Goal: Information Seeking & Learning: Learn about a topic

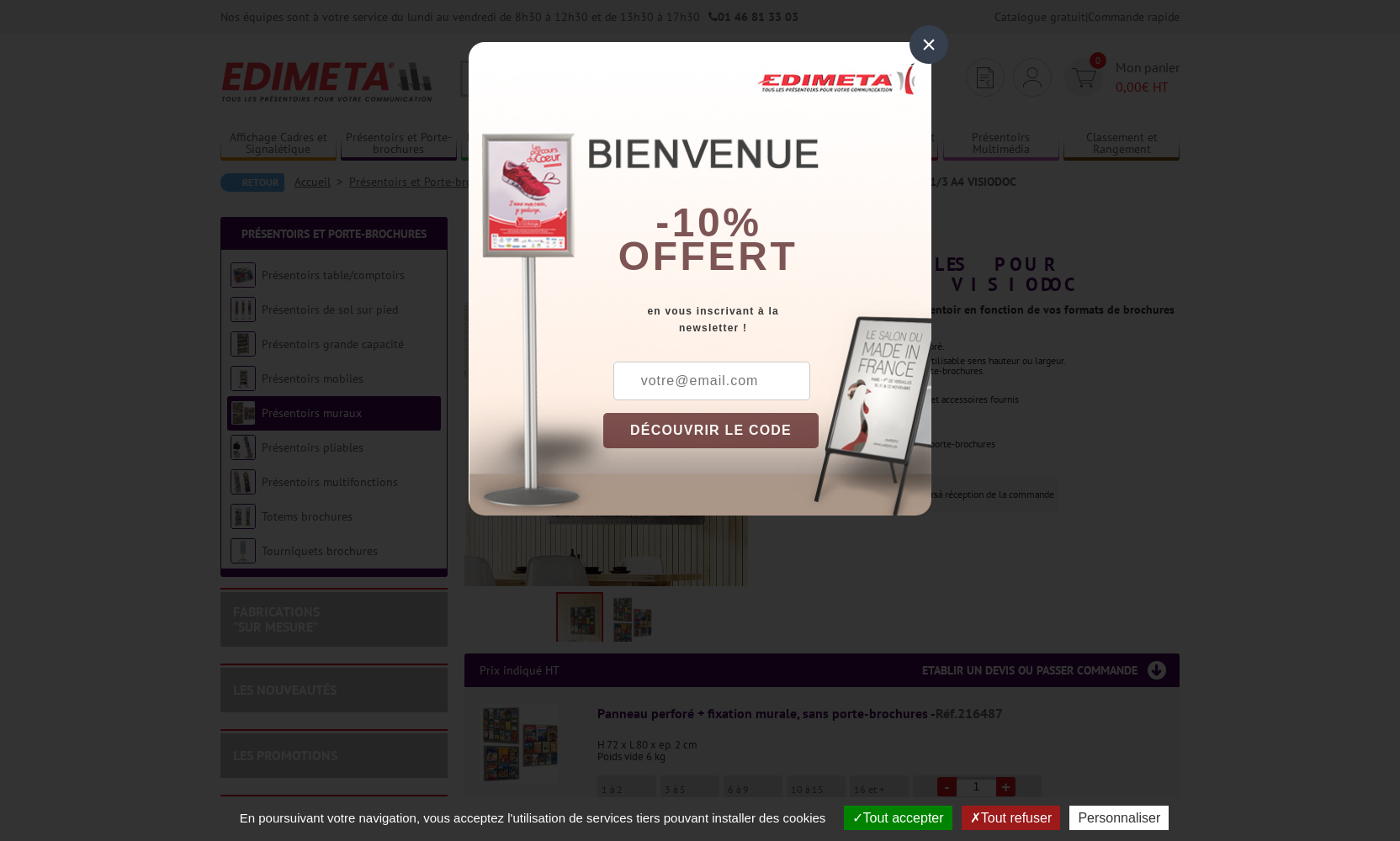
click at [927, 49] on div "×" at bounding box center [929, 45] width 39 height 39
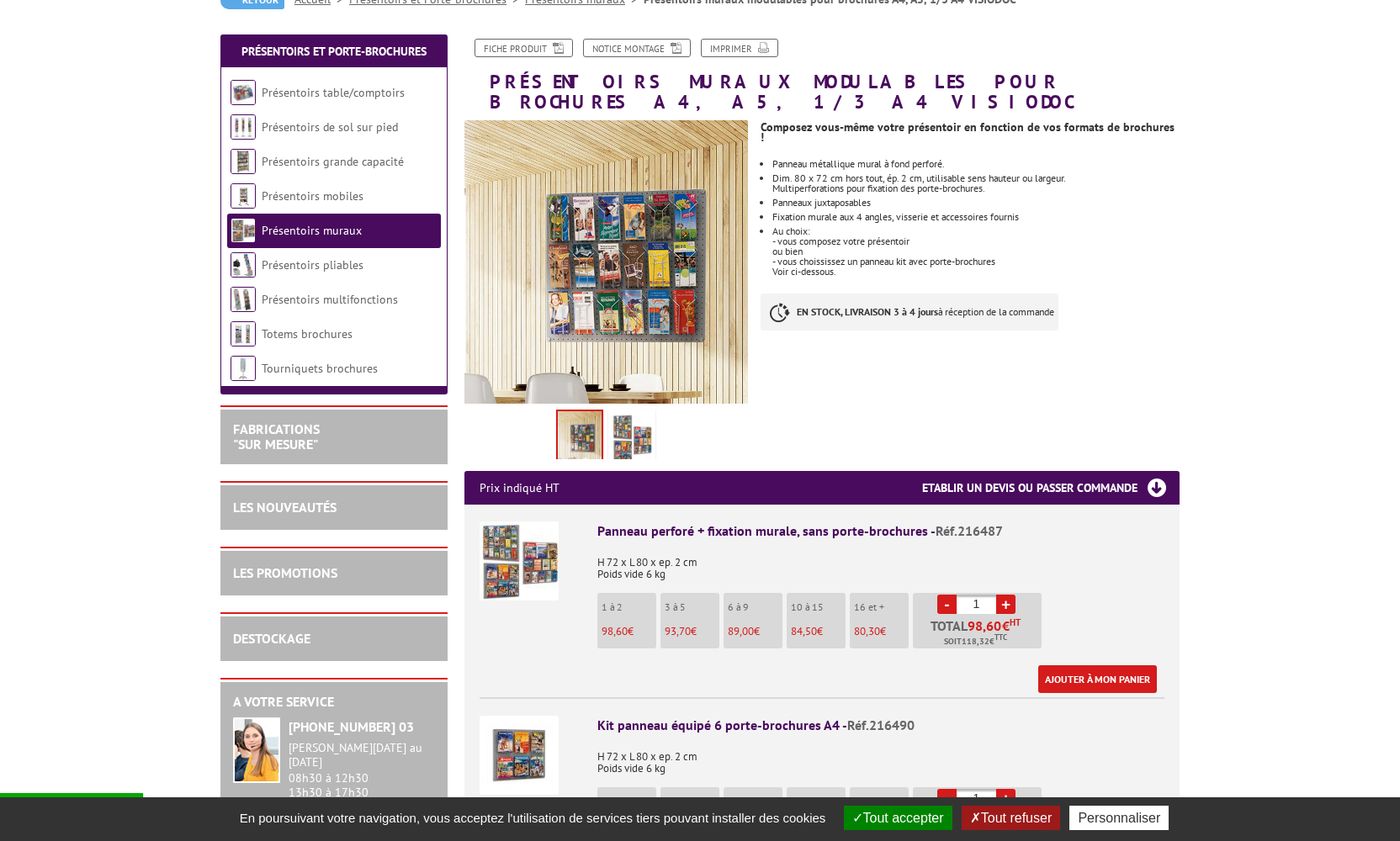
scroll to position [258, 0]
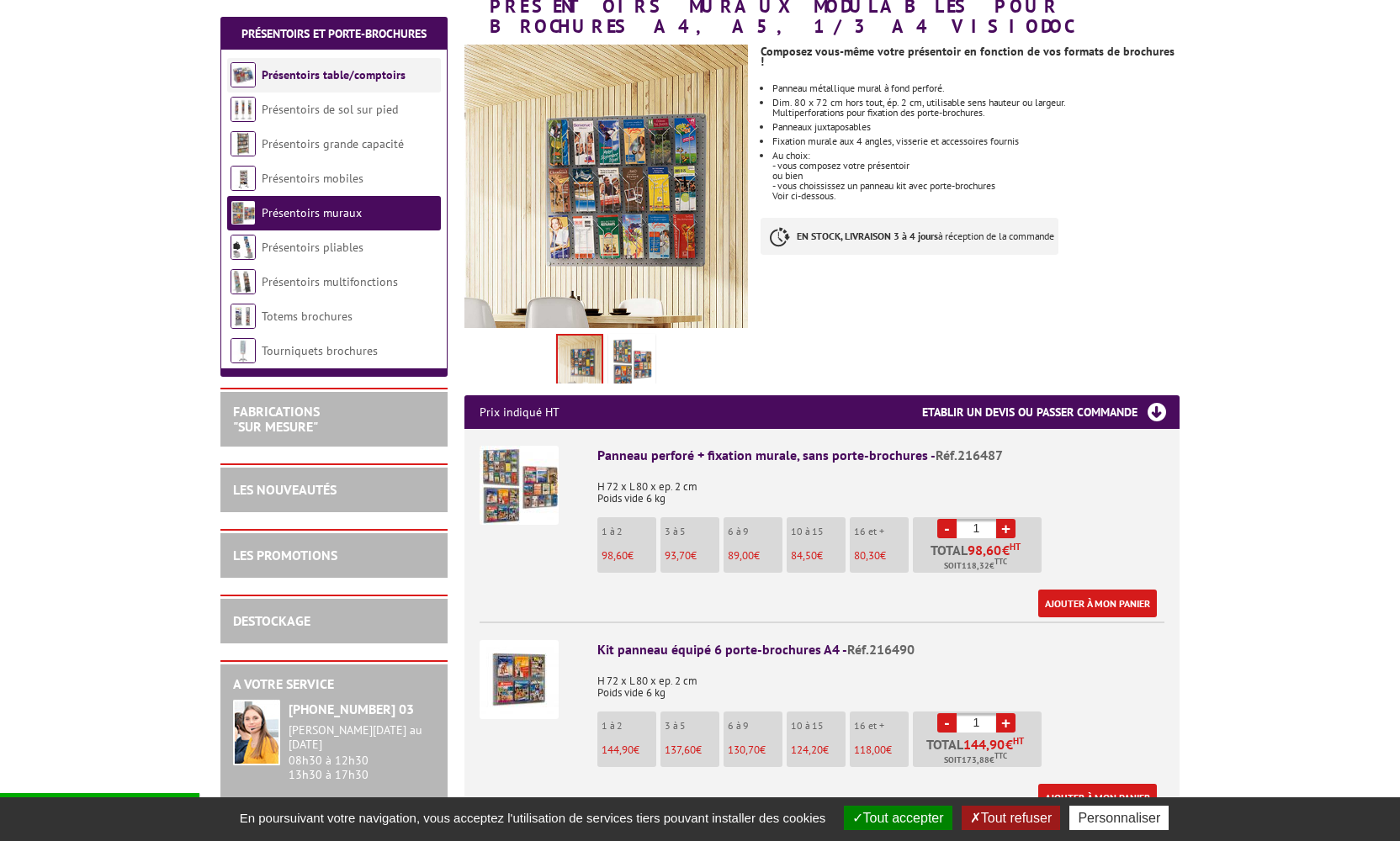
click at [331, 85] on li "Présentoirs table/comptoirs" at bounding box center [333, 75] width 213 height 34
click at [352, 77] on link "Présentoirs table/comptoirs" at bounding box center [333, 75] width 143 height 15
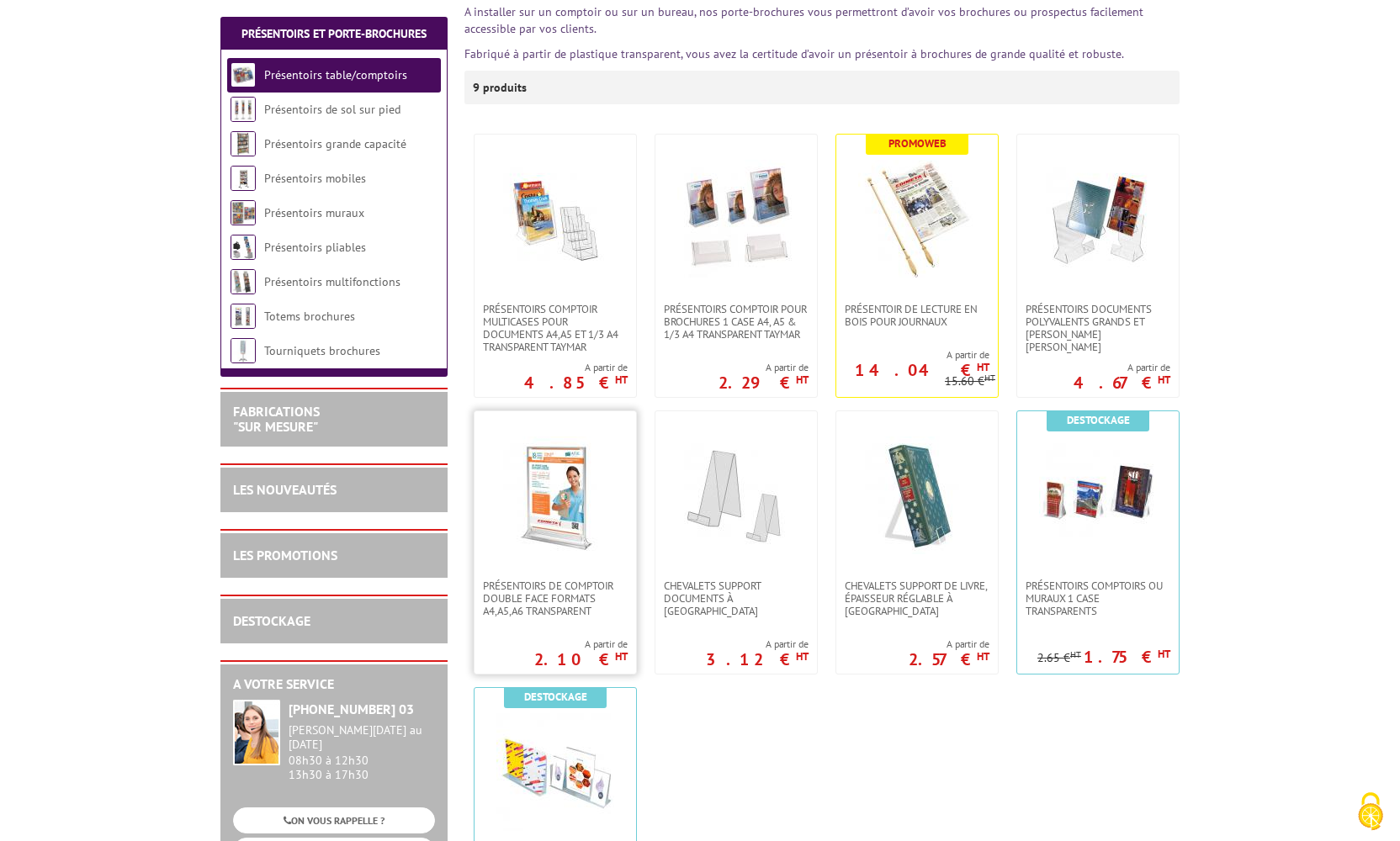
scroll to position [24, 0]
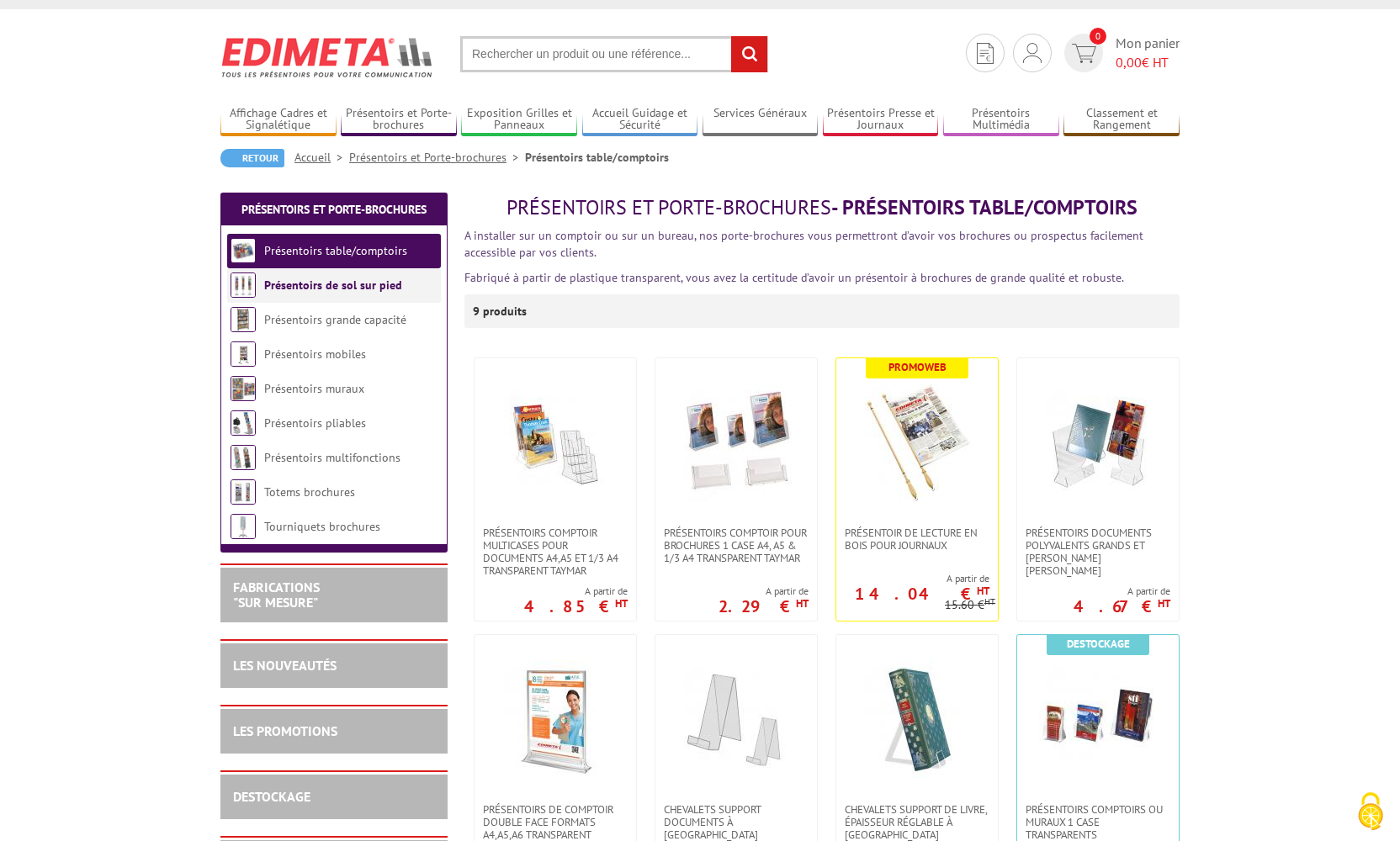
click at [302, 285] on link "Présentoirs de sol sur pied" at bounding box center [333, 285] width 138 height 15
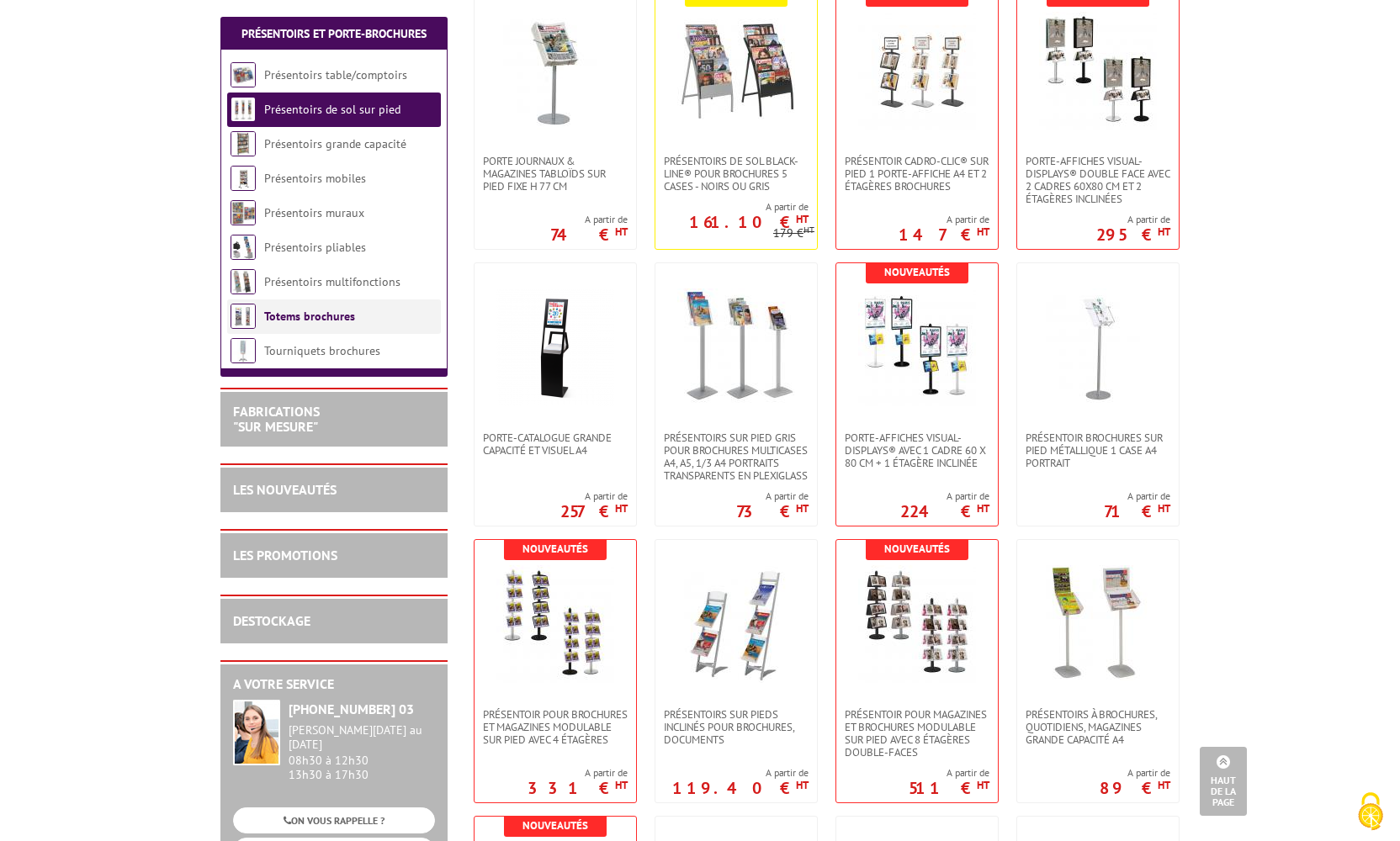
scroll to position [65, 0]
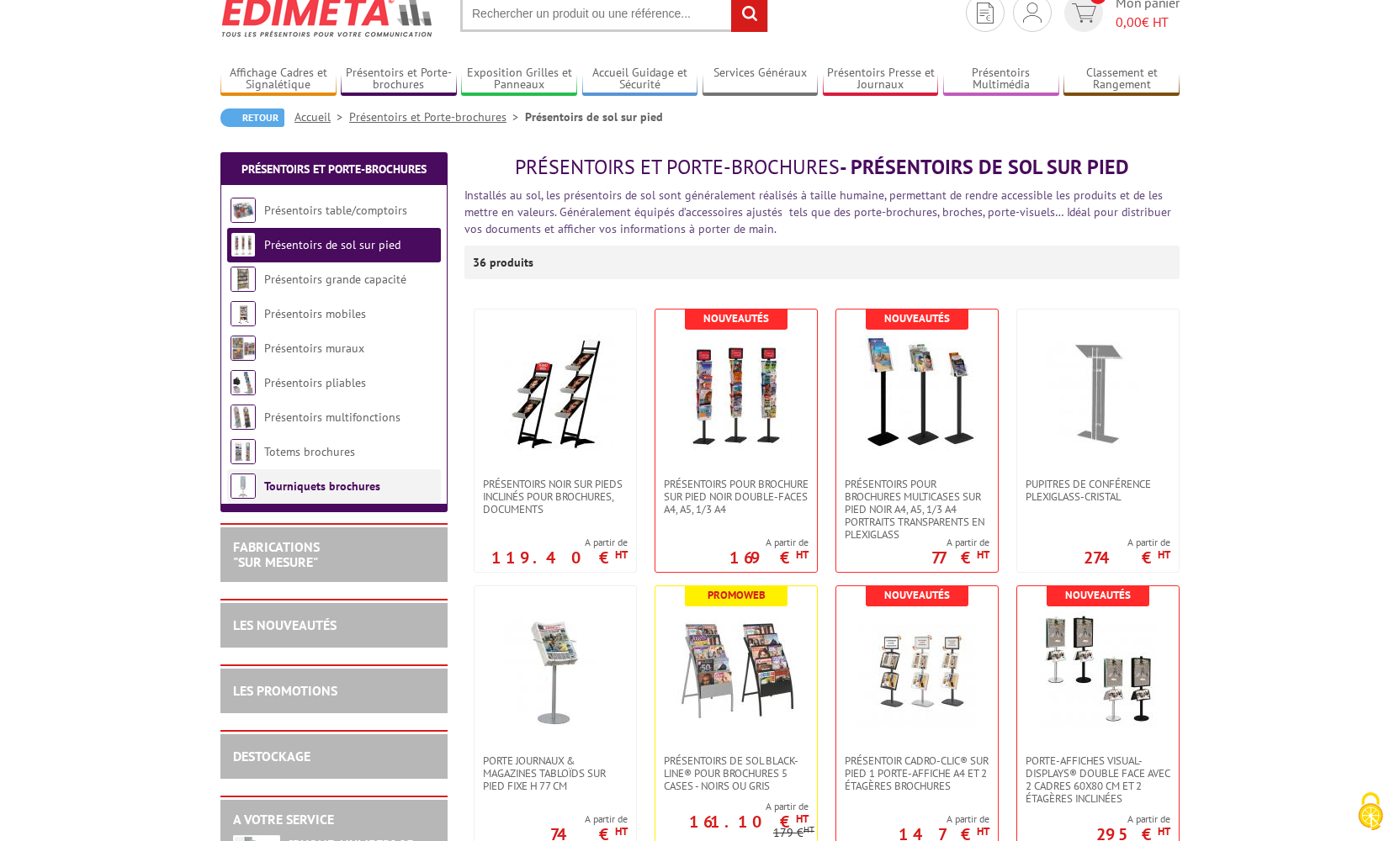
click at [306, 492] on link "Tourniquets brochures" at bounding box center [322, 486] width 116 height 15
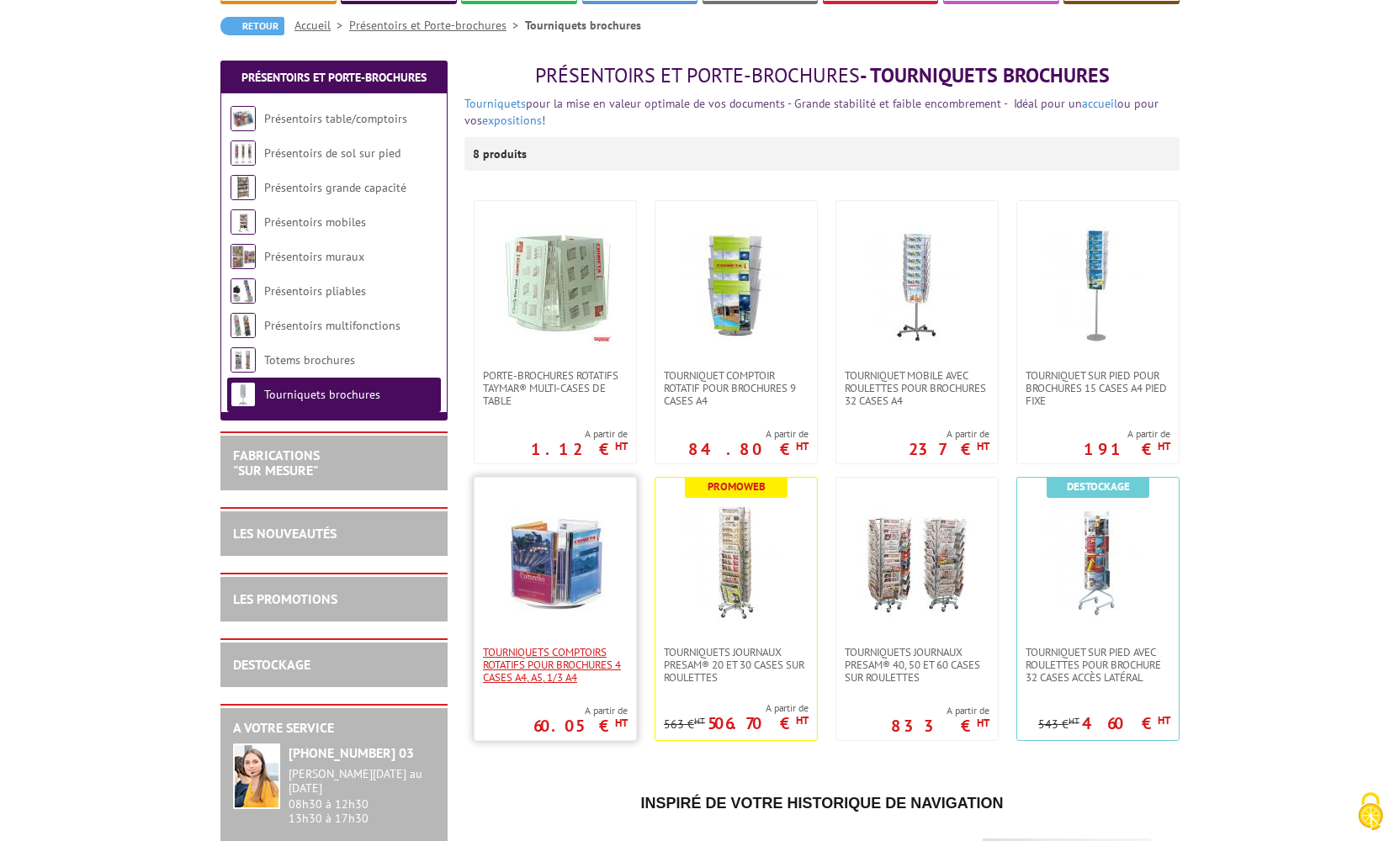
scroll to position [328, 0]
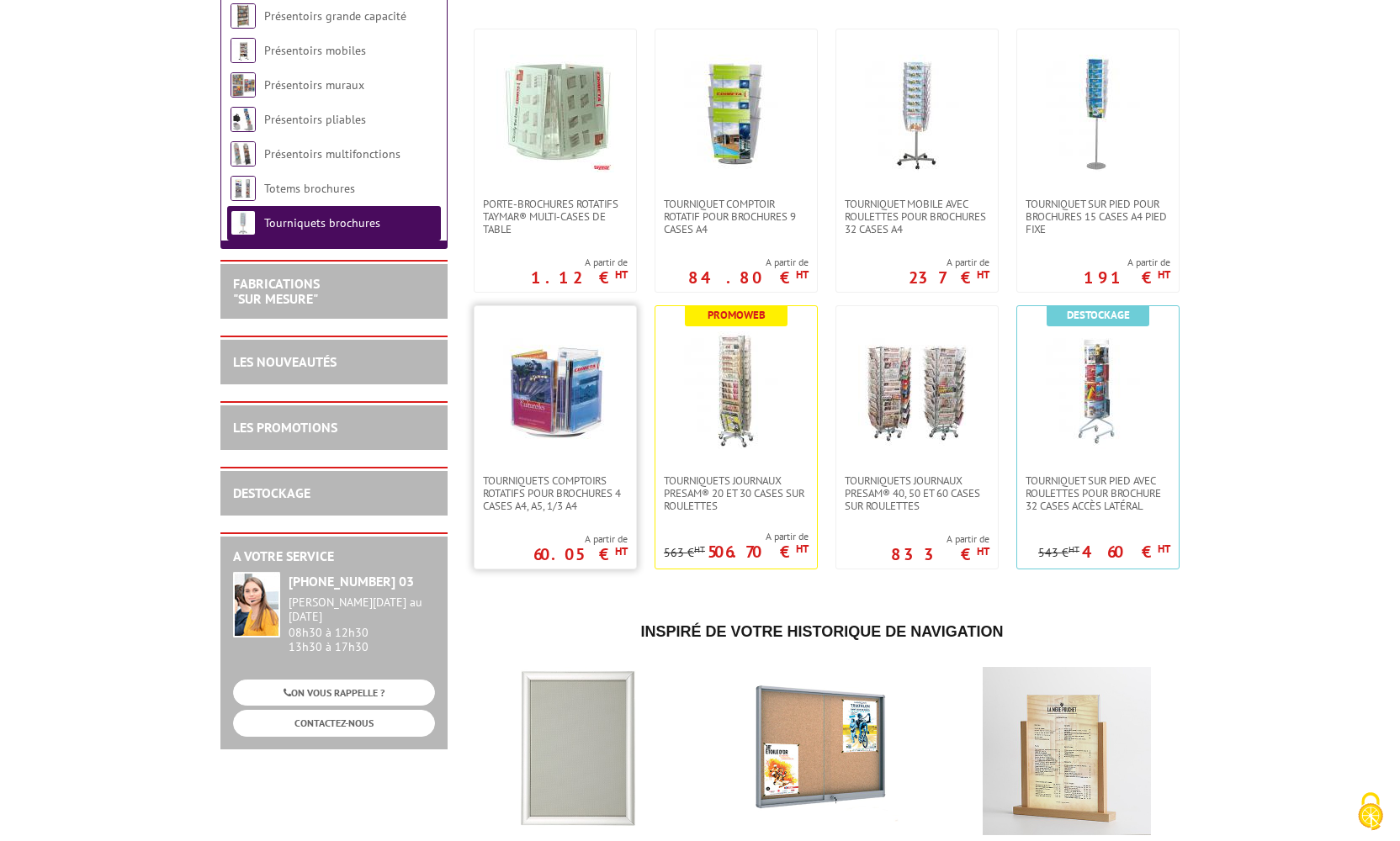
click at [567, 450] on link at bounding box center [554, 390] width 161 height 169
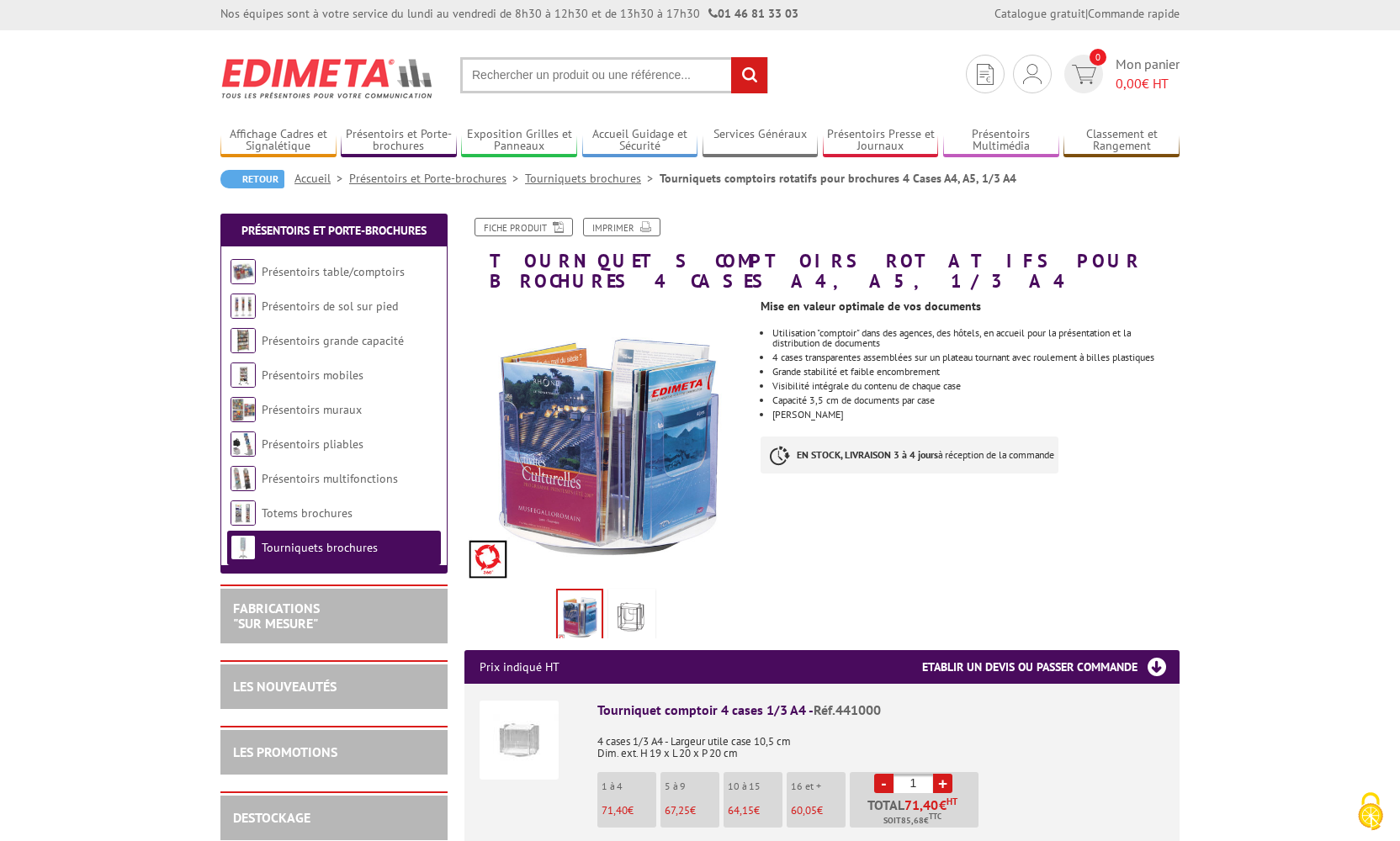
scroll to position [51, 0]
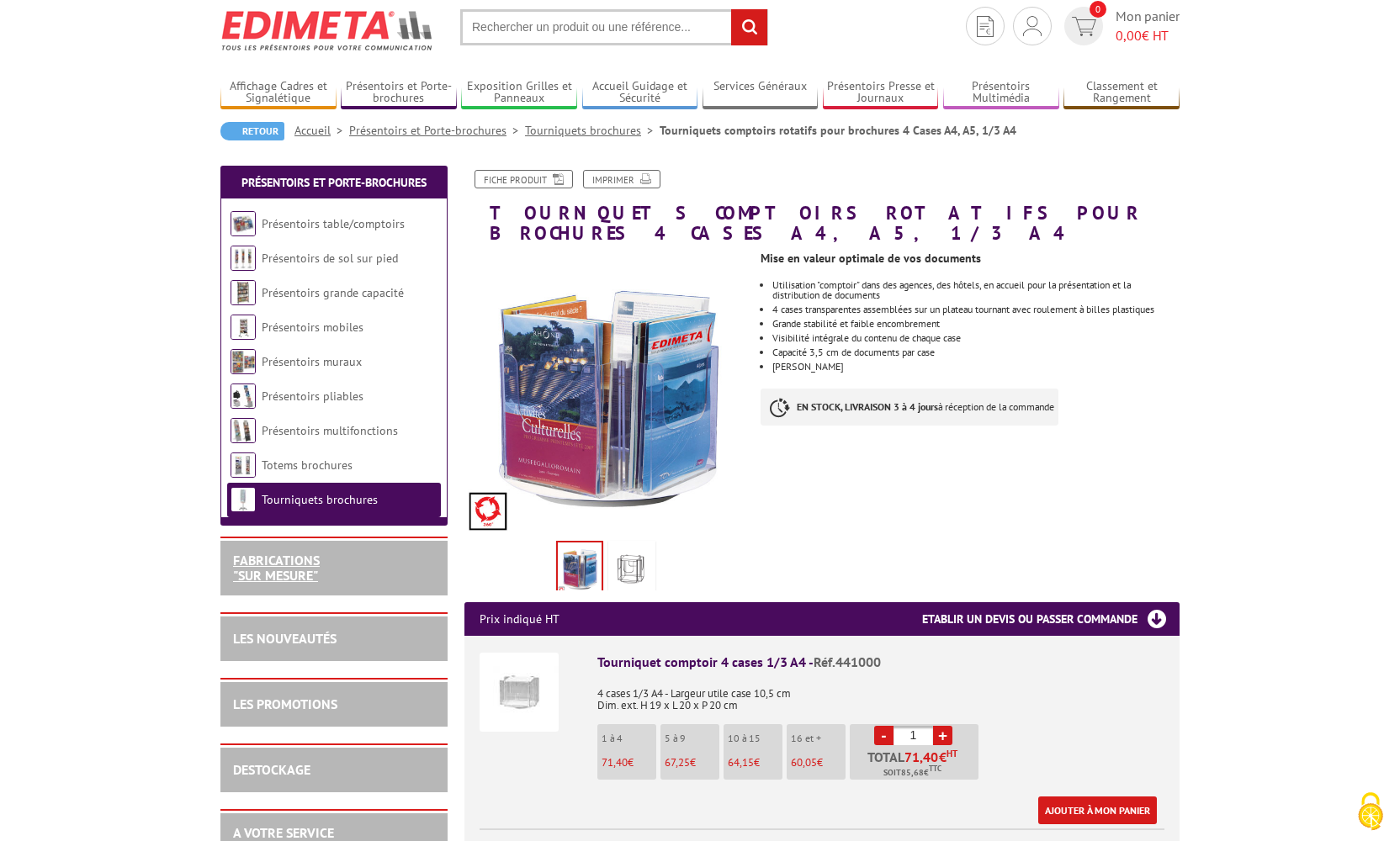
click at [292, 569] on link "FABRICATIONS "Sur Mesure"" at bounding box center [276, 568] width 87 height 32
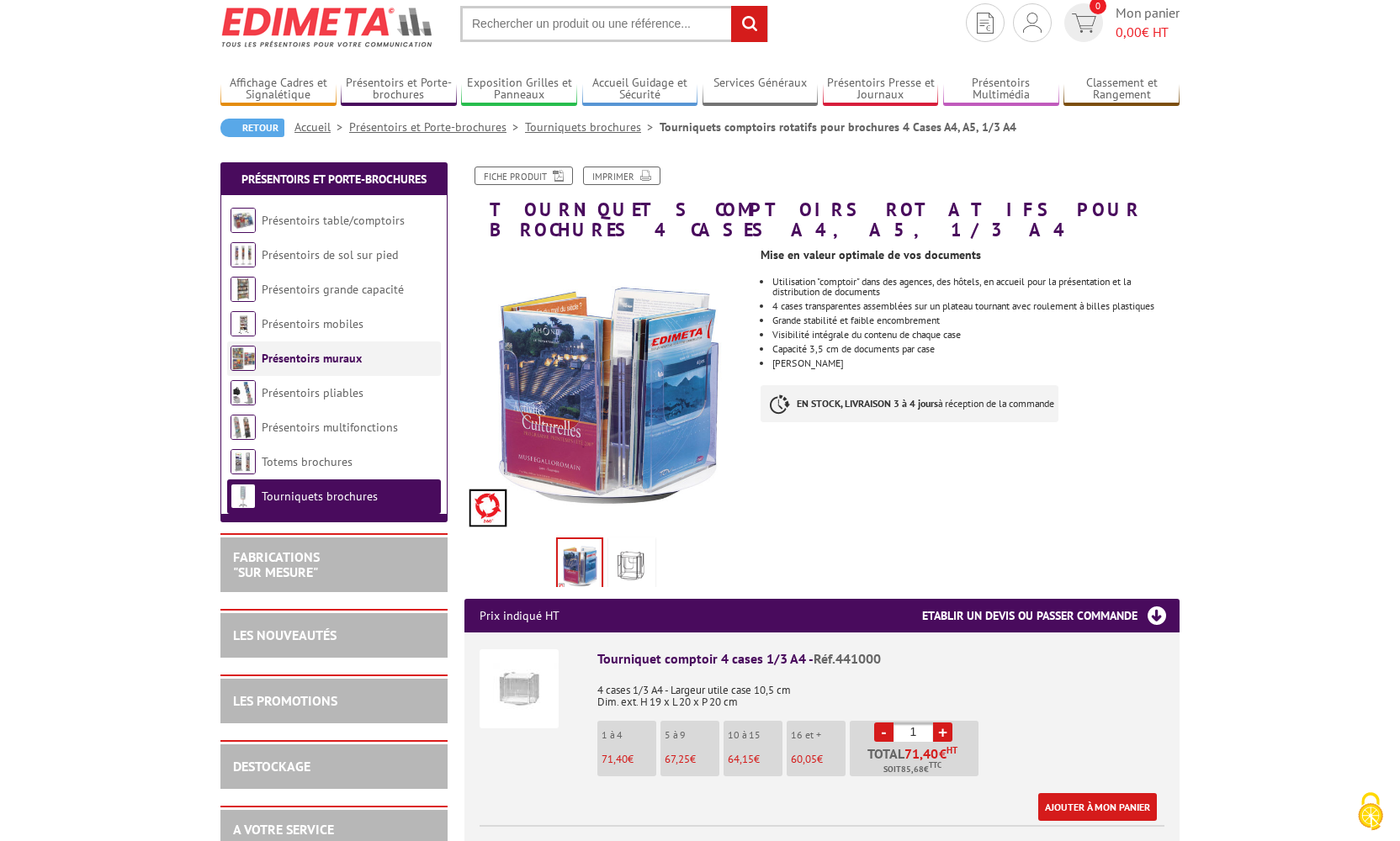
click at [318, 354] on link "Présentoirs muraux" at bounding box center [311, 359] width 100 height 15
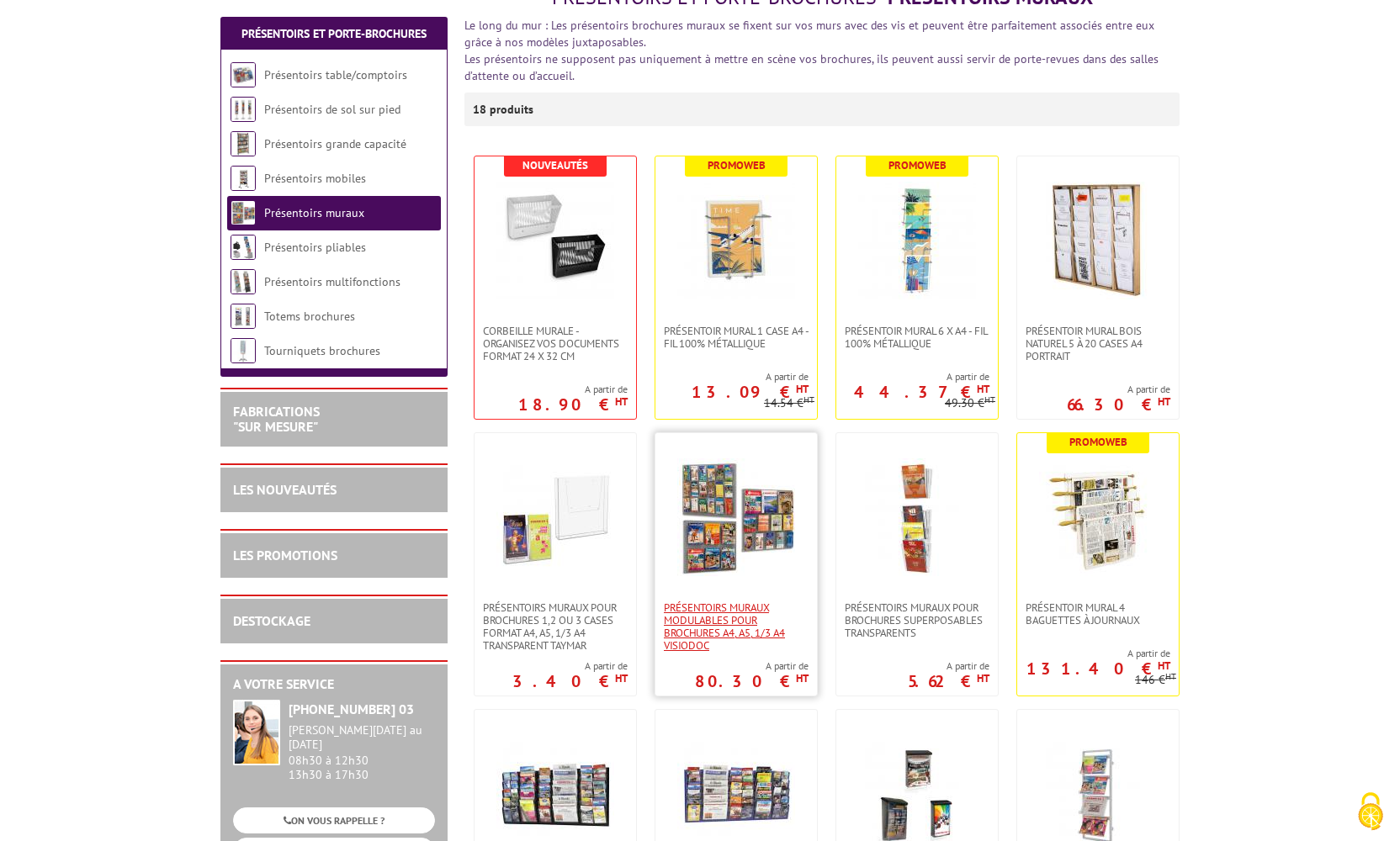
scroll to position [262, 0]
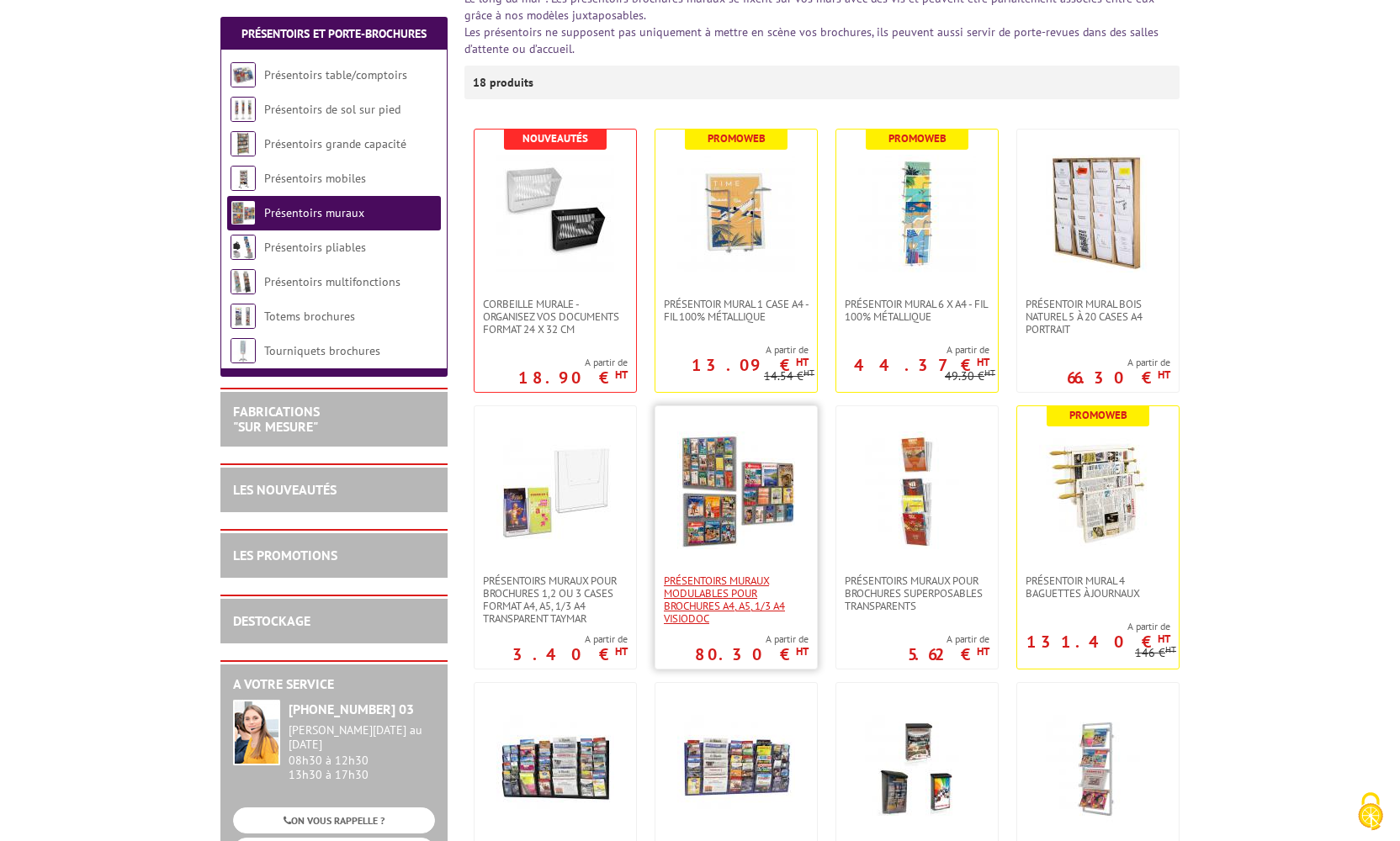
click at [704, 584] on span "Présentoirs muraux modulables pour brochures A4, A5, 1/3 A4 VISIODOC" at bounding box center [736, 600] width 144 height 50
